Goal: Go to known website: Access a specific website the user already knows

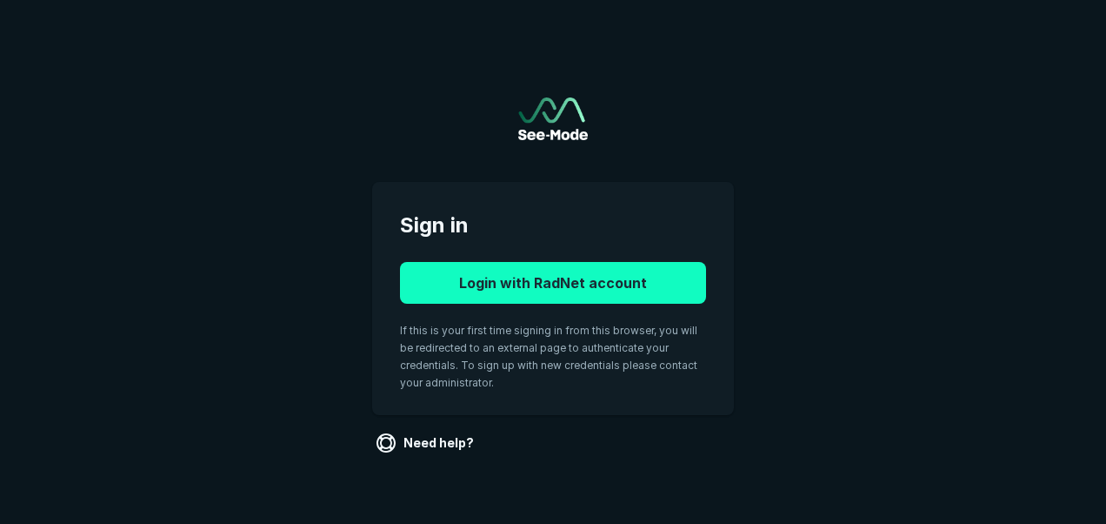
click at [617, 284] on button "Login with RadNet account" at bounding box center [553, 283] width 306 height 42
